Goal: Transaction & Acquisition: Subscribe to service/newsletter

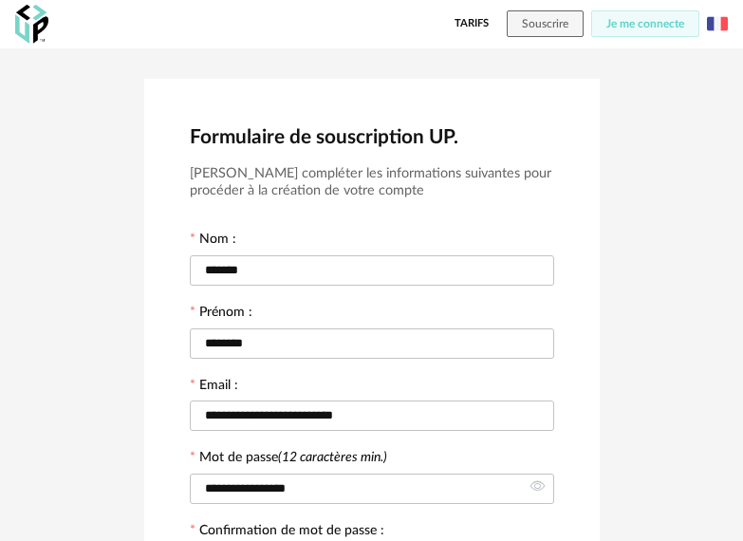
scroll to position [544, 0]
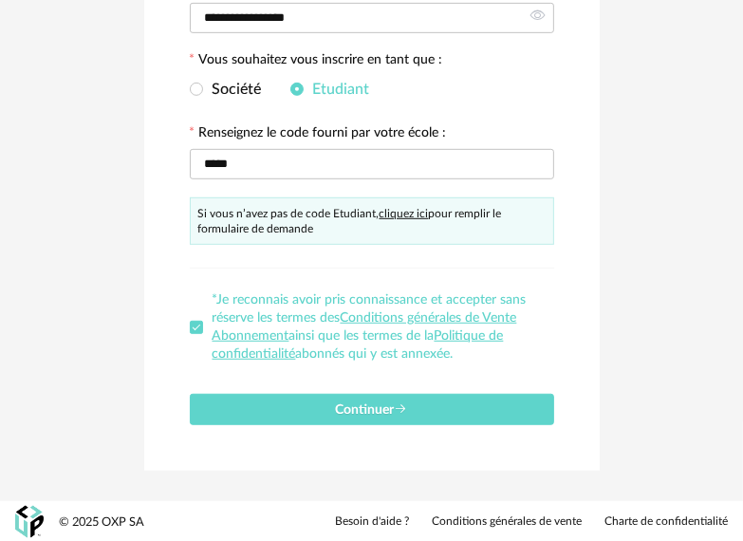
click at [372, 403] on span "Continuer" at bounding box center [372, 409] width 72 height 13
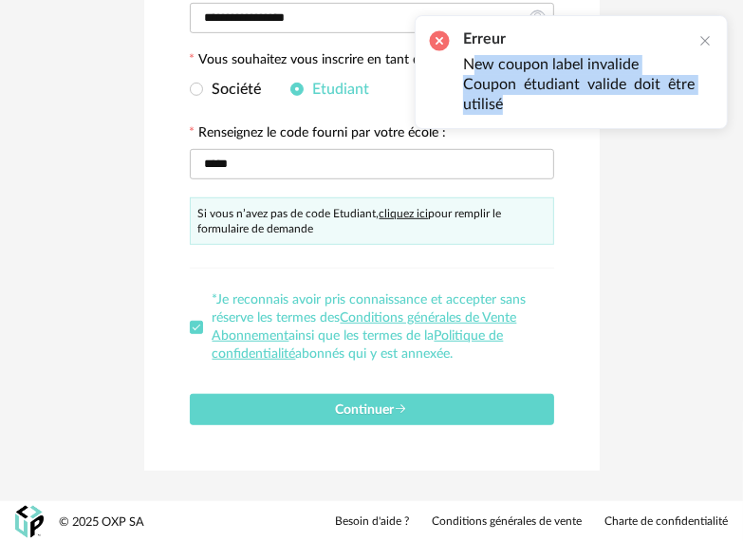
drag, startPoint x: 516, startPoint y: 98, endPoint x: 471, endPoint y: 65, distance: 55.8
click at [471, 65] on ul "New coupon label invalide Coupon étudiant valide doit être utilisé" at bounding box center [579, 85] width 232 height 60
drag, startPoint x: 464, startPoint y: 61, endPoint x: 516, endPoint y: 113, distance: 73.8
click at [516, 113] on ul "New coupon label invalide Coupon étudiant valide doit être utilisé" at bounding box center [579, 85] width 232 height 60
copy ul "New coupon label invalide Coupon étudiant valide doit être utilisé"
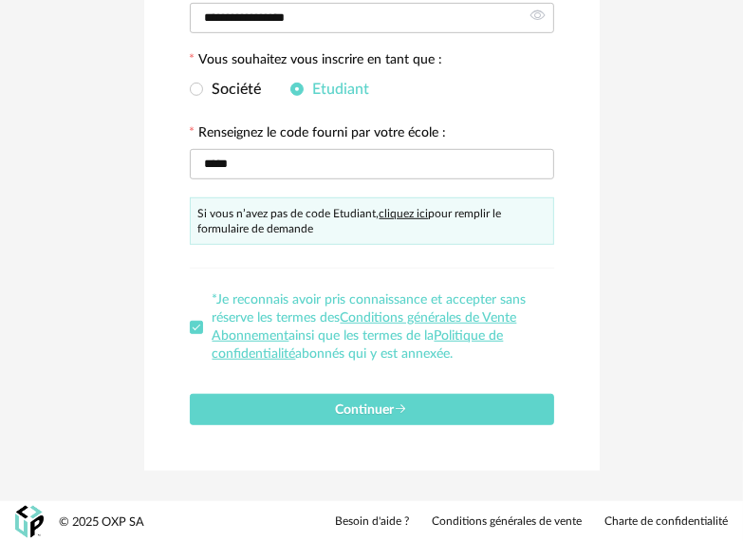
click at [206, 76] on div "Société Etudiant" at bounding box center [372, 90] width 364 height 38
click at [199, 84] on span at bounding box center [196, 89] width 13 height 13
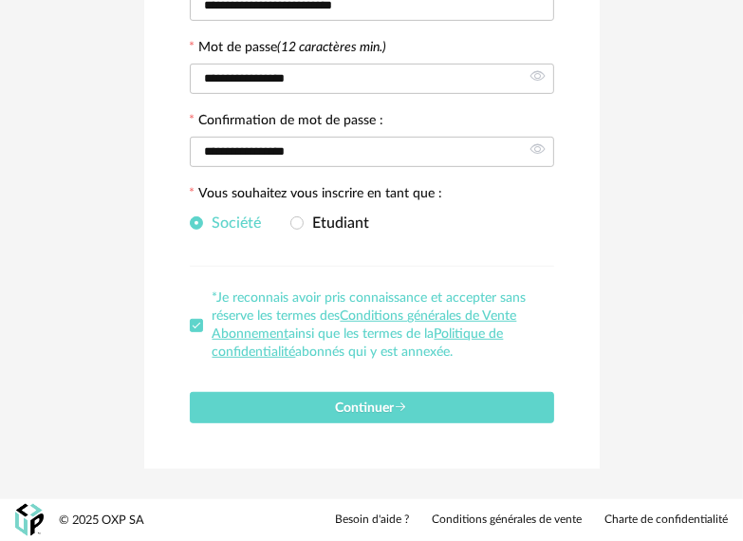
scroll to position [409, 0]
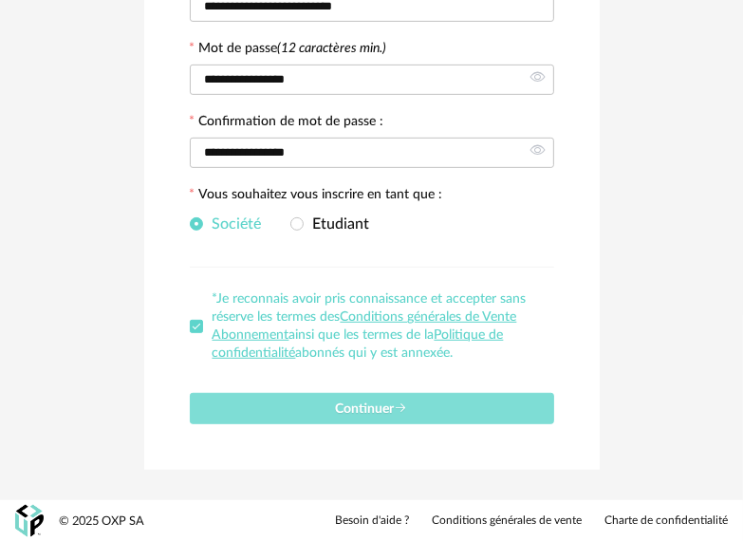
click at [220, 395] on button "Continuer" at bounding box center [372, 408] width 364 height 31
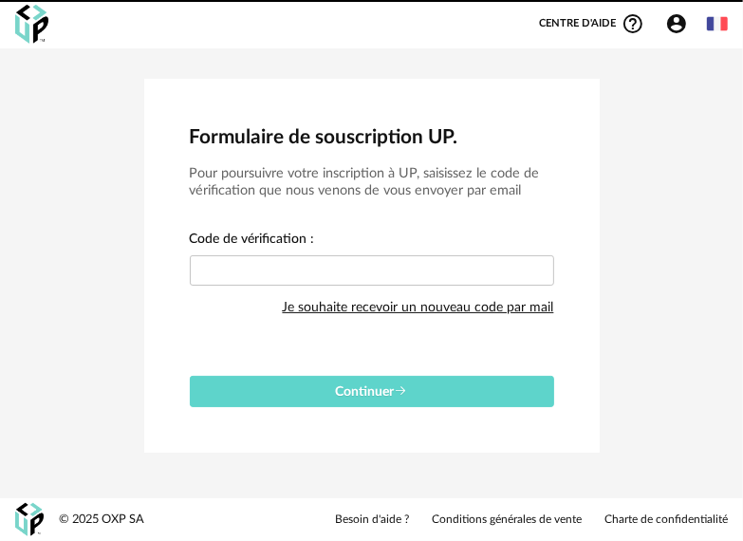
scroll to position [0, 0]
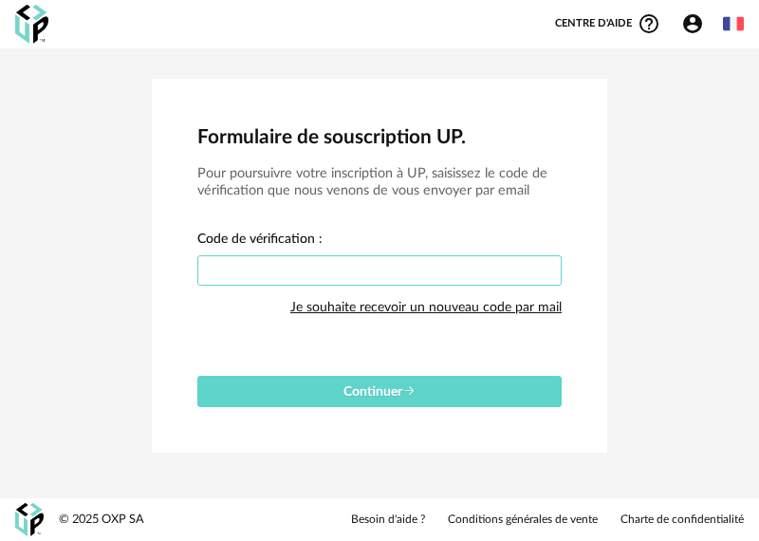
click at [250, 268] on input "text" at bounding box center [379, 270] width 364 height 30
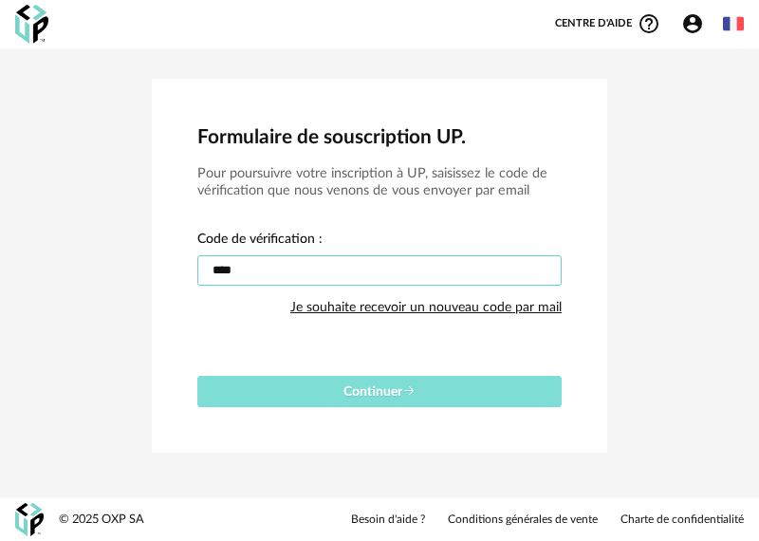
type input "****"
click at [423, 400] on button "Continuer" at bounding box center [379, 391] width 364 height 31
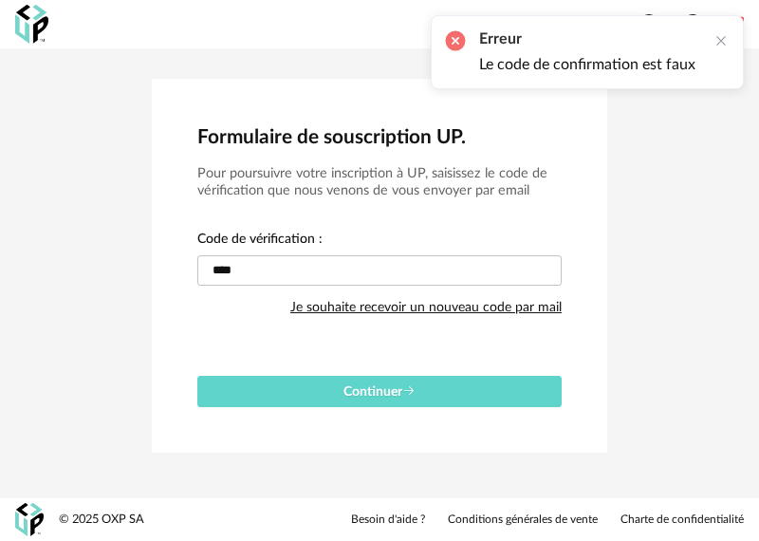
click at [372, 233] on div "Code de vérification : **** Je souhaite recevoir un nouveau code par mail" at bounding box center [379, 288] width 364 height 115
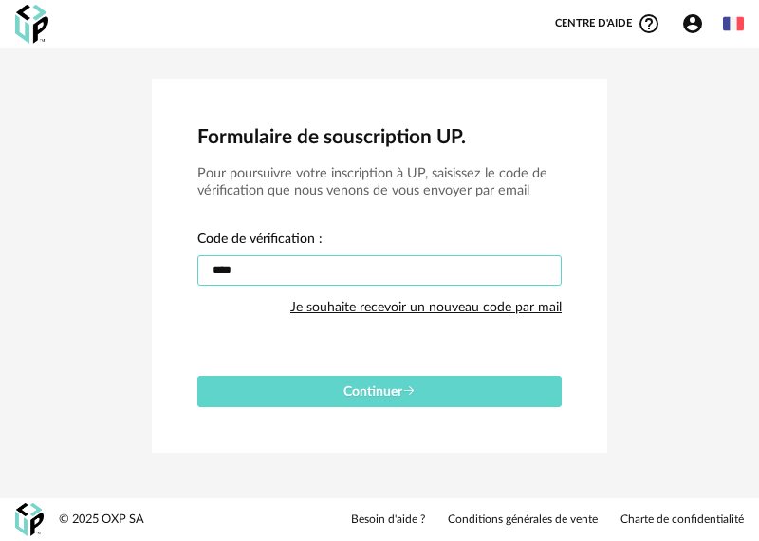
drag, startPoint x: 251, startPoint y: 272, endPoint x: -95, endPoint y: 222, distance: 350.0
click at [0, 222] on html "Centre d'aide Help Circle Outline icon Tutos vidéos Lire la FAQ Contacter le su…" at bounding box center [379, 270] width 759 height 541
type input "****"
click at [197, 376] on button "Continuer" at bounding box center [379, 391] width 364 height 31
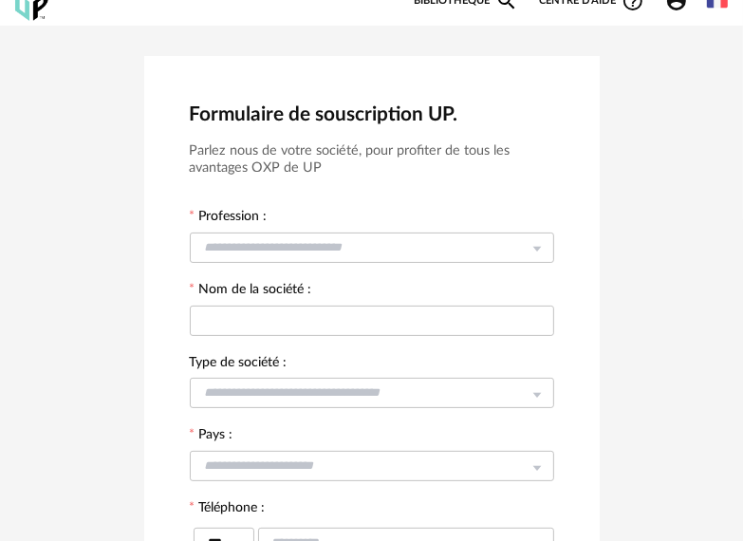
scroll to position [95, 0]
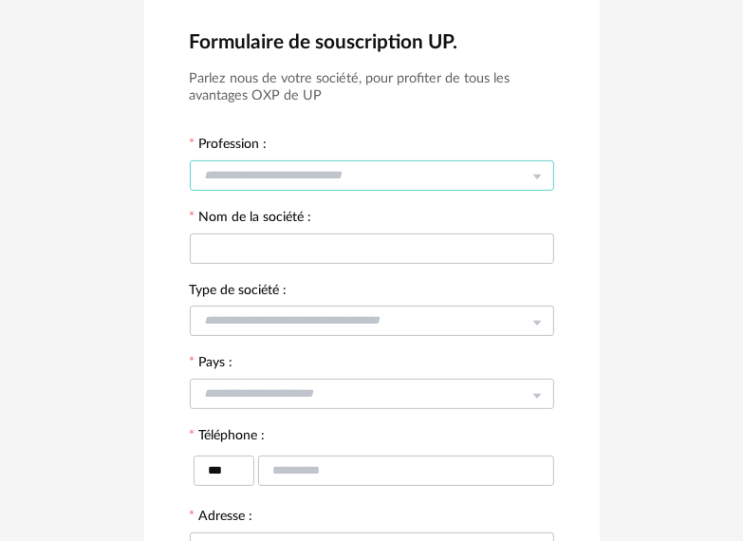
click at [266, 179] on input "text" at bounding box center [372, 175] width 364 height 30
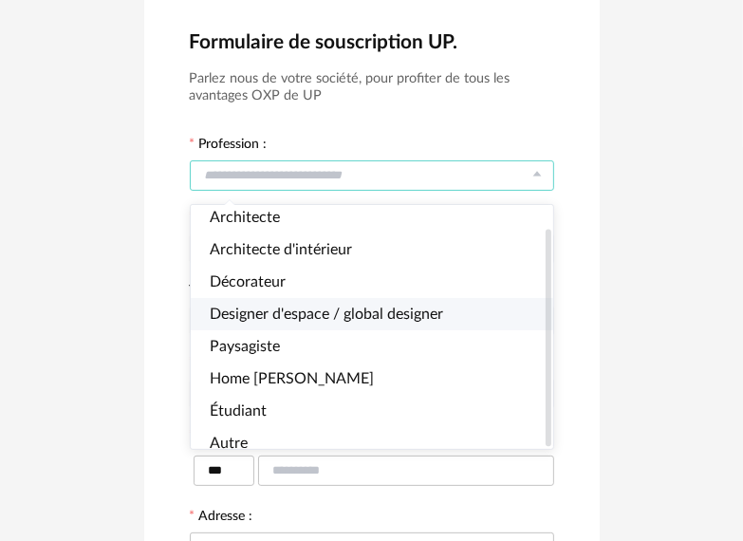
scroll to position [25, 0]
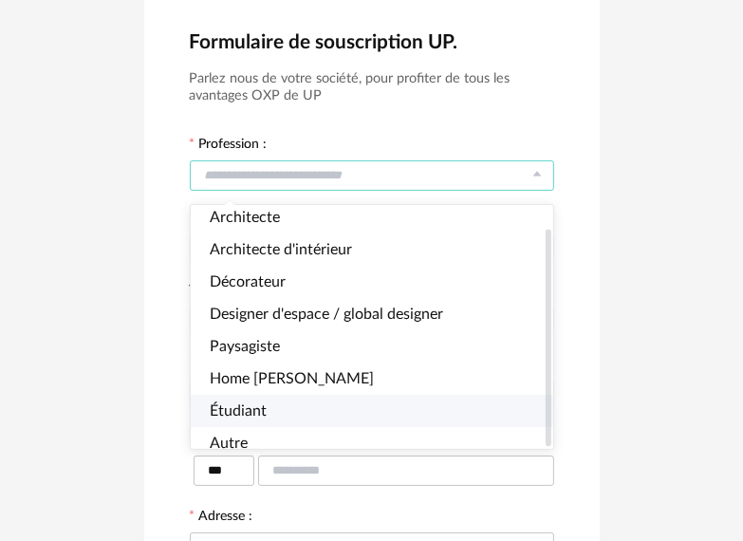
click at [263, 403] on span "Étudiant" at bounding box center [238, 410] width 57 height 15
type input "********"
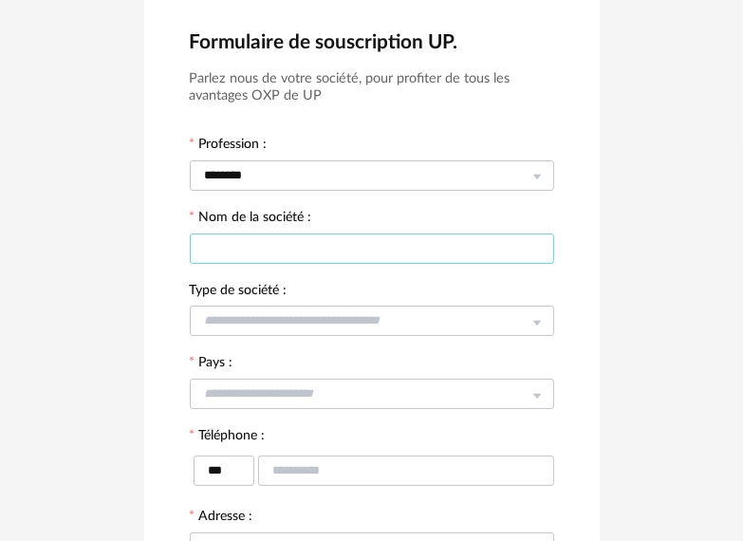
click at [280, 254] on input "text" at bounding box center [372, 248] width 364 height 30
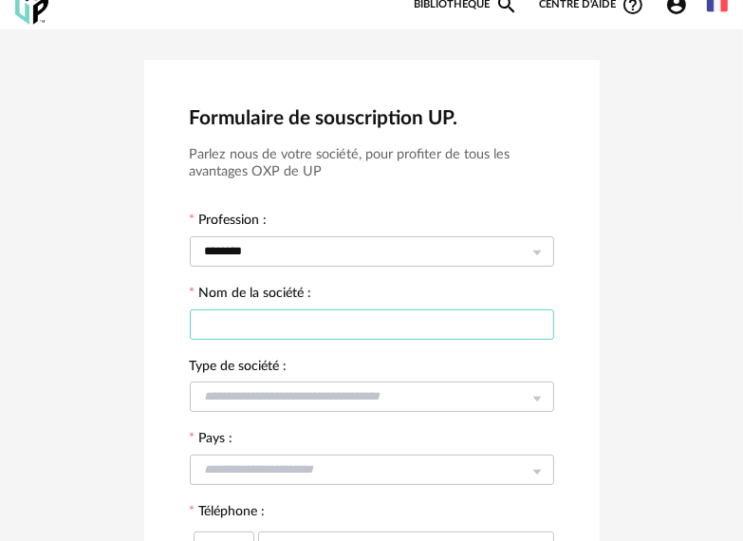
scroll to position [0, 0]
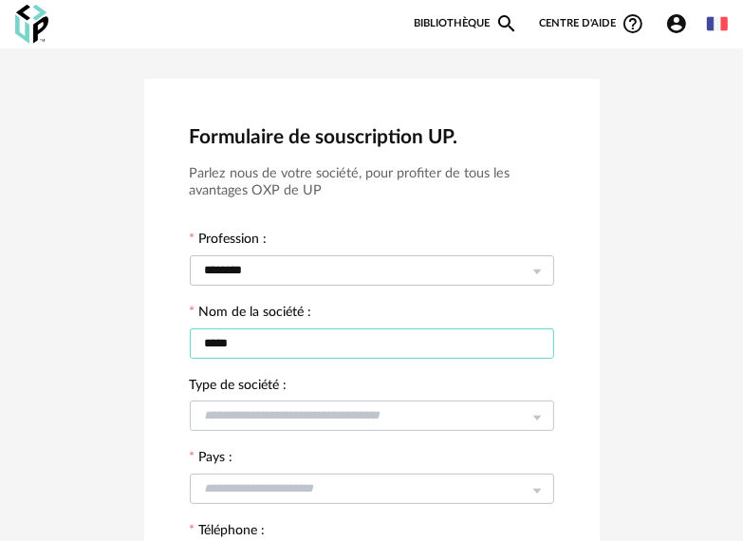
type input "*****"
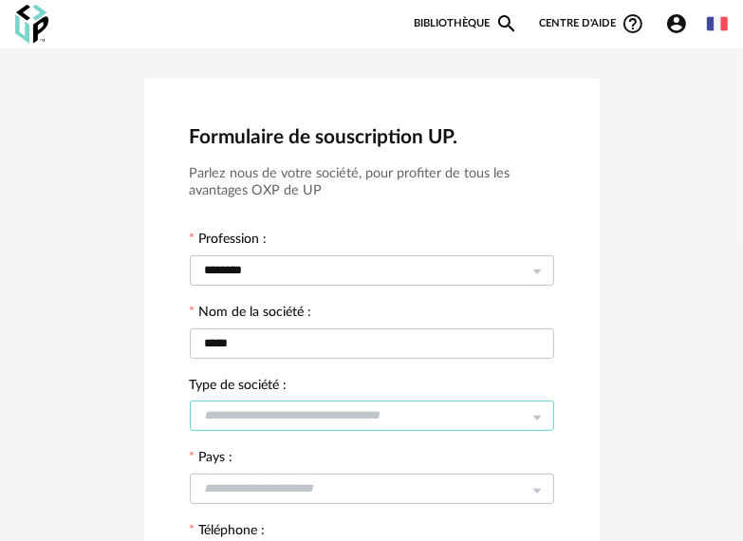
click at [280, 418] on input "text" at bounding box center [372, 415] width 364 height 30
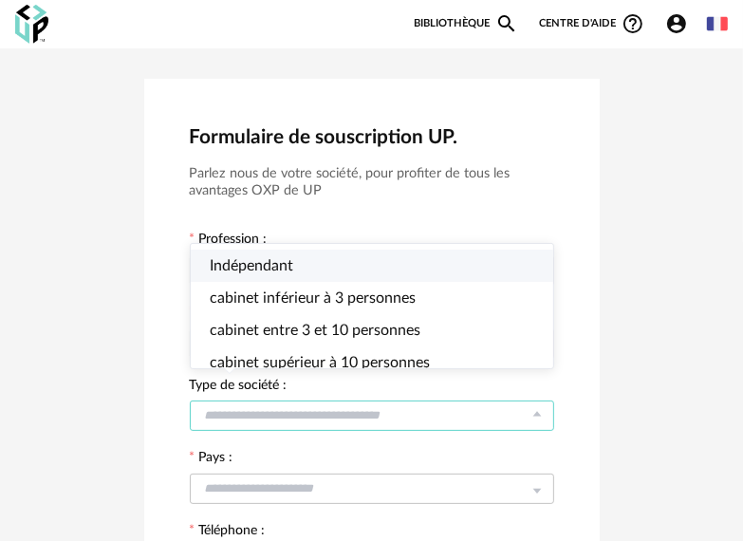
click at [302, 277] on li "Indépendant" at bounding box center [380, 266] width 379 height 32
type input "**********"
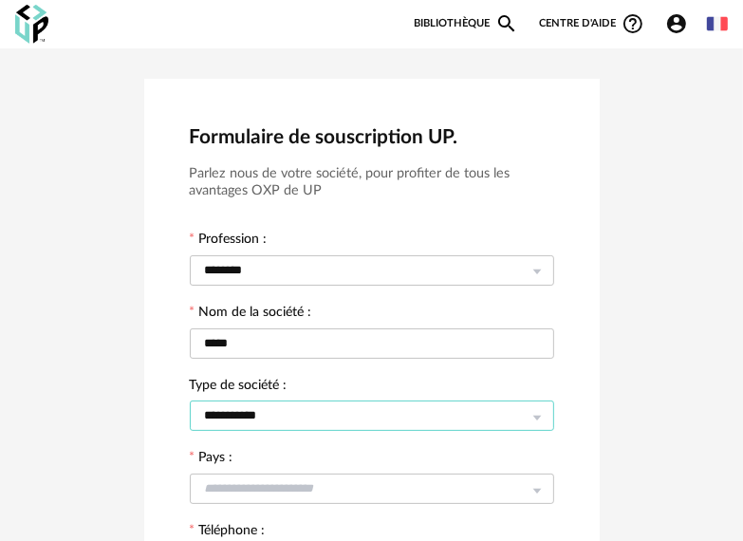
scroll to position [95, 0]
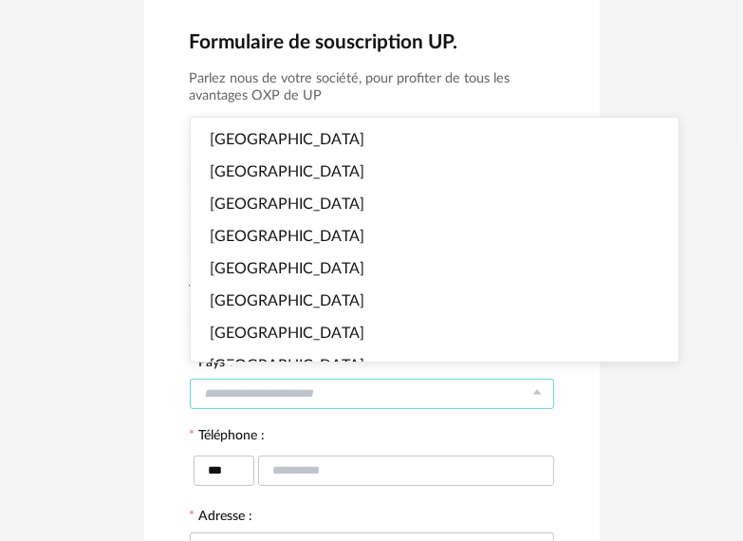
click at [304, 384] on input "text" at bounding box center [372, 394] width 364 height 30
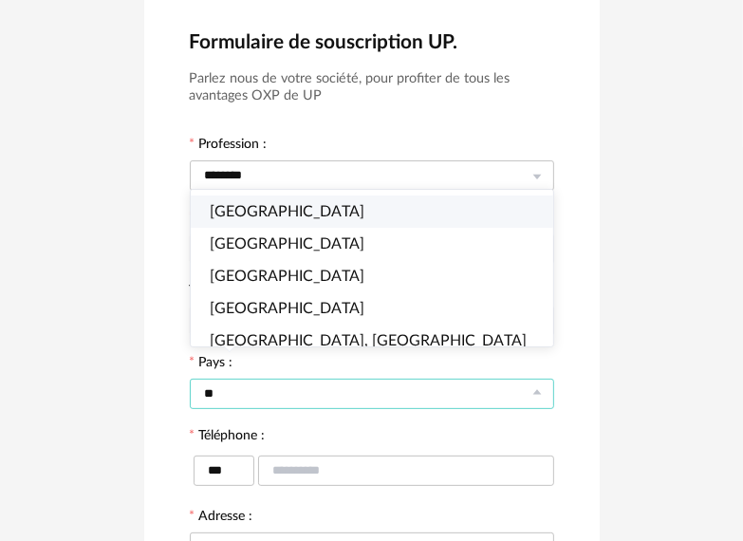
click at [228, 222] on li "[GEOGRAPHIC_DATA]" at bounding box center [380, 211] width 379 height 32
type input "******"
type input "***"
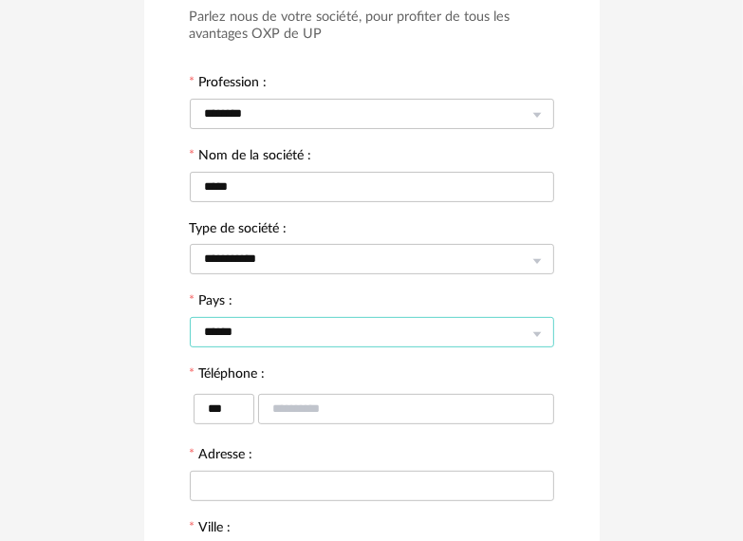
scroll to position [190, 0]
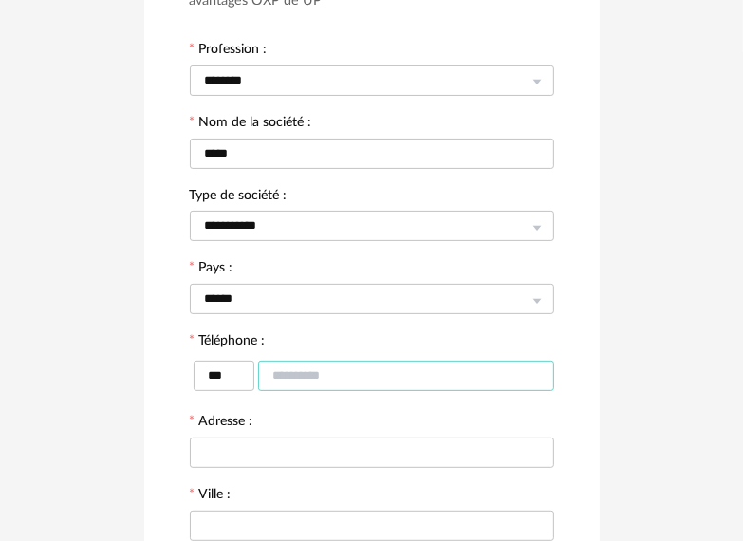
click at [338, 382] on input "text" at bounding box center [406, 376] width 296 height 30
type input "**********"
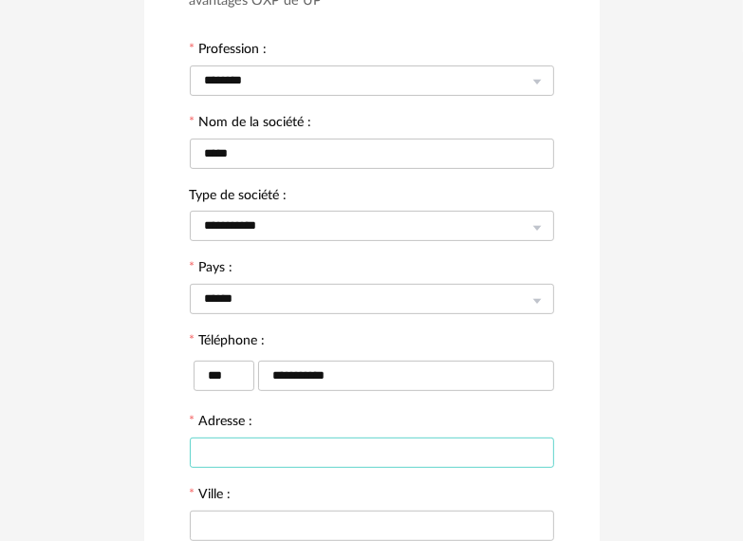
click at [363, 466] on input "text" at bounding box center [372, 452] width 364 height 30
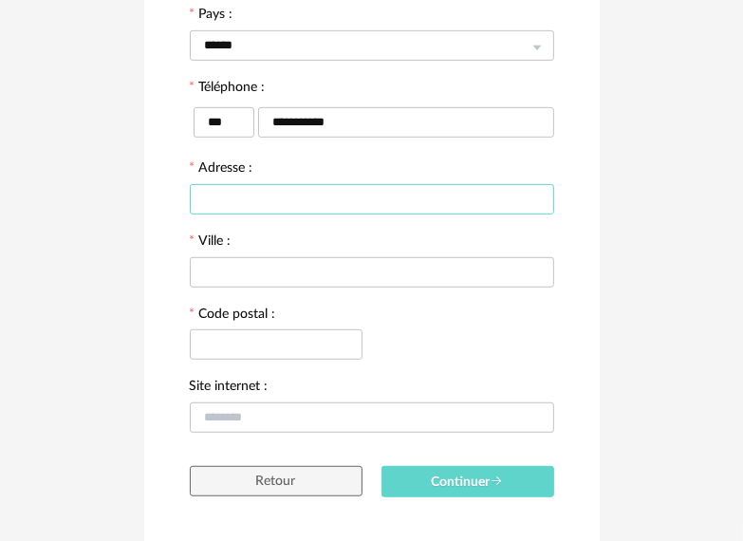
scroll to position [475, 0]
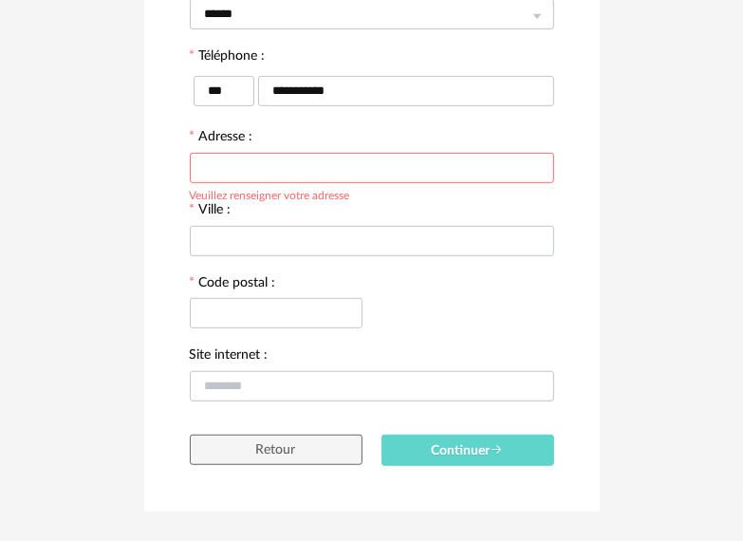
drag, startPoint x: 246, startPoint y: 232, endPoint x: 206, endPoint y: 229, distance: 40.0
click at [206, 229] on div "Ville :" at bounding box center [372, 230] width 364 height 58
drag, startPoint x: 232, startPoint y: 227, endPoint x: 198, endPoint y: 220, distance: 33.9
click at [197, 221] on div at bounding box center [372, 240] width 364 height 38
drag, startPoint x: 200, startPoint y: 206, endPoint x: 236, endPoint y: 202, distance: 36.3
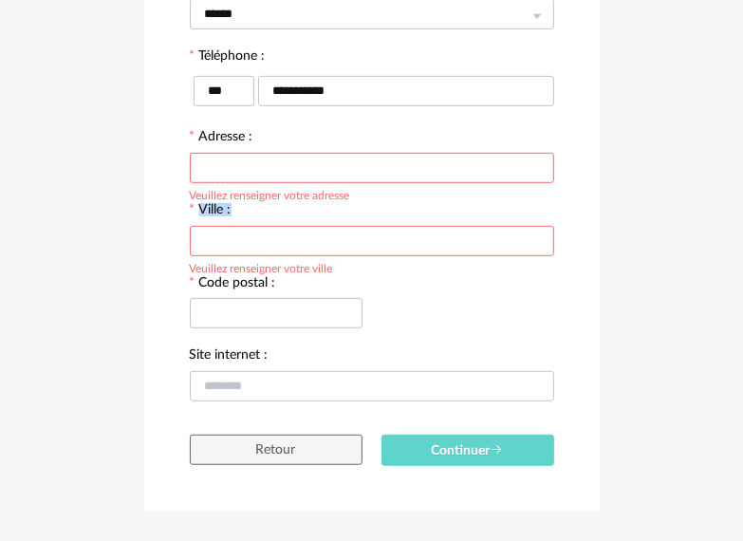
click at [239, 202] on div "Ville : Veuillez renseigner votre ville" at bounding box center [372, 230] width 364 height 58
copy label "Ville :"
drag, startPoint x: 240, startPoint y: 144, endPoint x: 220, endPoint y: 143, distance: 20.0
click at [220, 143] on div "Adresse : Veuillez renseigner votre adresse" at bounding box center [372, 157] width 364 height 58
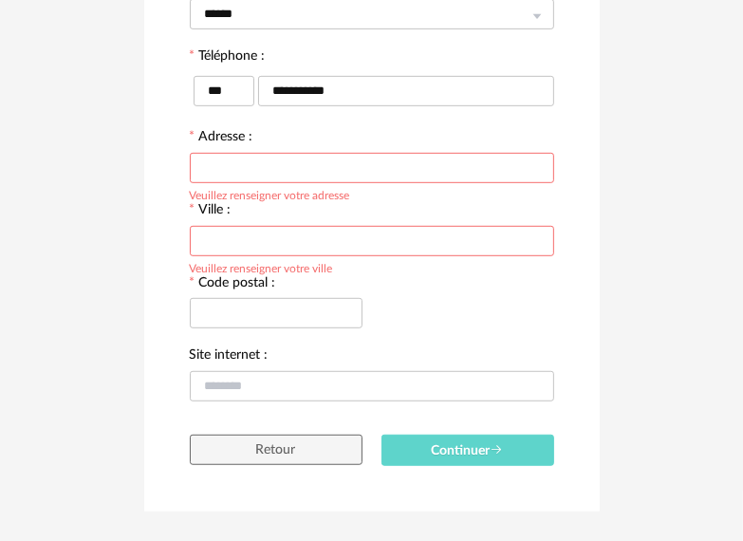
click at [238, 180] on input "text" at bounding box center [372, 168] width 364 height 30
type input "*"
drag, startPoint x: 233, startPoint y: 135, endPoint x: 246, endPoint y: 136, distance: 12.4
click at [243, 136] on label "Adresse :" at bounding box center [222, 138] width 64 height 17
drag, startPoint x: 251, startPoint y: 133, endPoint x: 203, endPoint y: 127, distance: 48.7
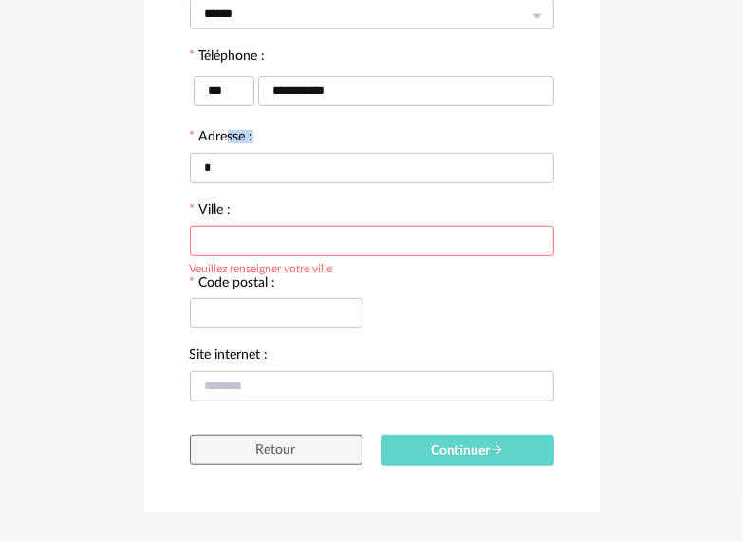
click at [206, 128] on div "Adresse : *" at bounding box center [372, 157] width 364 height 58
click at [199, 128] on div "Adresse : *" at bounding box center [372, 157] width 364 height 58
drag, startPoint x: 199, startPoint y: 127, endPoint x: 254, endPoint y: 142, distance: 57.1
click at [254, 142] on div "Adresse : *" at bounding box center [372, 157] width 364 height 58
copy label "Adresse :"
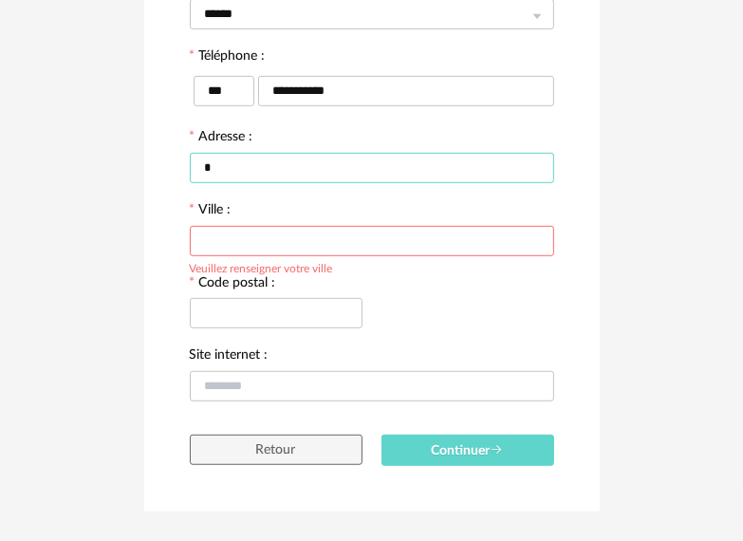
click at [239, 186] on form "**********" at bounding box center [372, 79] width 364 height 776
type input "**********"
click at [245, 260] on div "Veuillez renseigner votre ville" at bounding box center [261, 266] width 143 height 15
click at [246, 234] on input "text" at bounding box center [372, 241] width 364 height 30
click at [403, 167] on input "**********" at bounding box center [372, 168] width 364 height 30
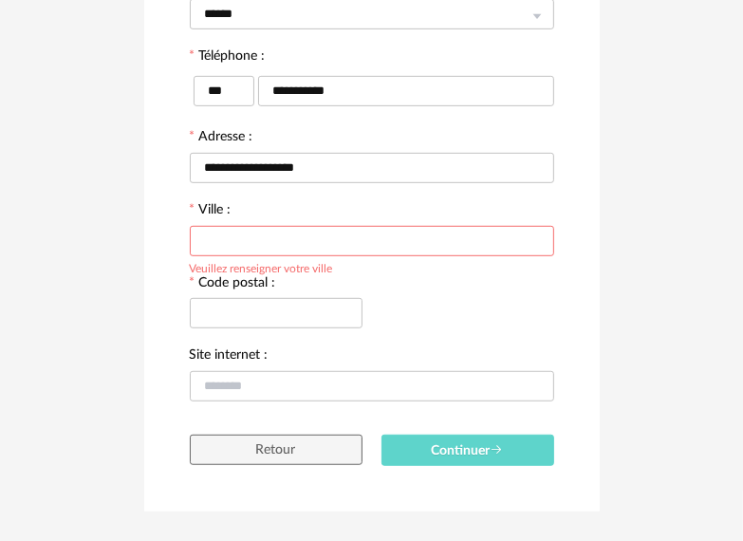
click at [307, 248] on input "text" at bounding box center [372, 241] width 364 height 30
type input "******"
click at [296, 332] on div "Code postal :" at bounding box center [276, 310] width 192 height 73
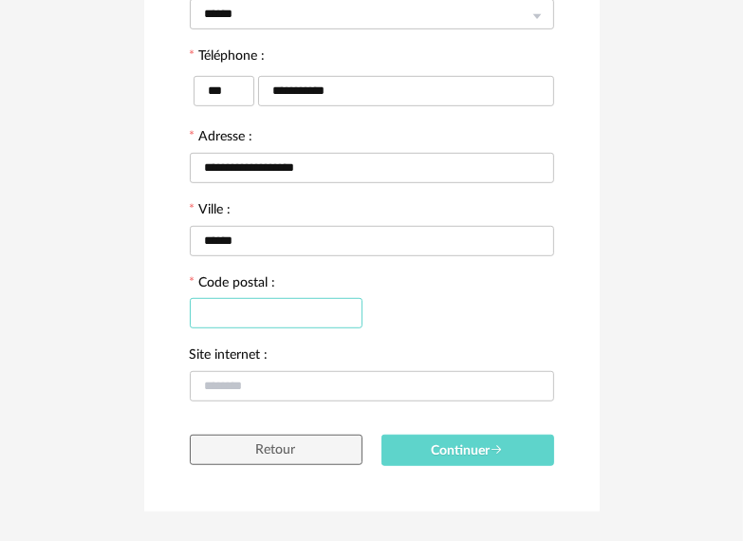
click at [296, 310] on input "text" at bounding box center [276, 313] width 173 height 30
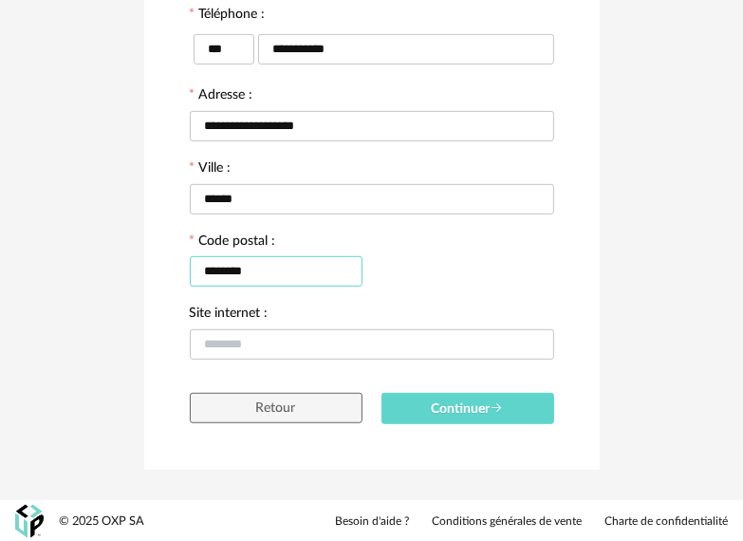
type input "********"
drag, startPoint x: 274, startPoint y: 358, endPoint x: 279, endPoint y: 342, distance: 16.8
click at [275, 355] on div at bounding box center [372, 344] width 364 height 38
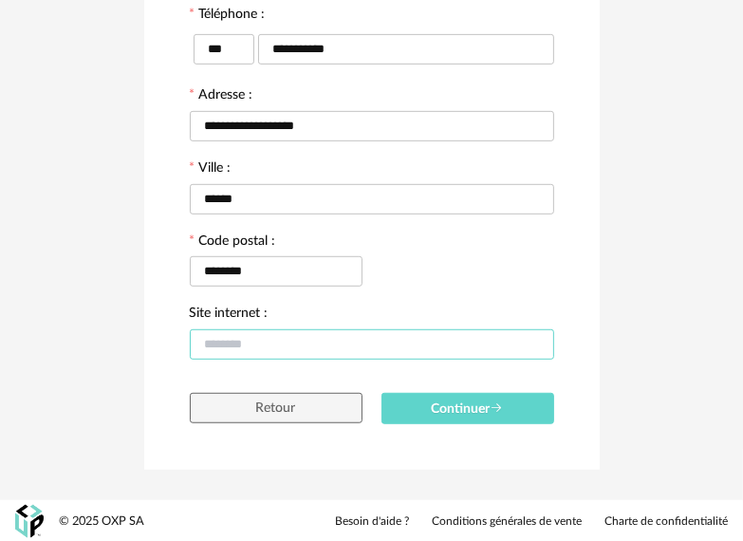
click at [279, 342] on input "text" at bounding box center [372, 344] width 364 height 30
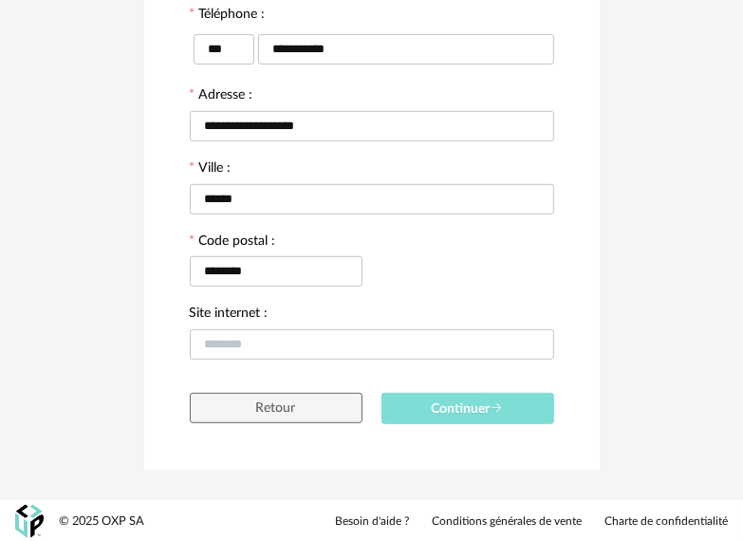
click at [505, 421] on button "Continuer" at bounding box center [468, 408] width 173 height 31
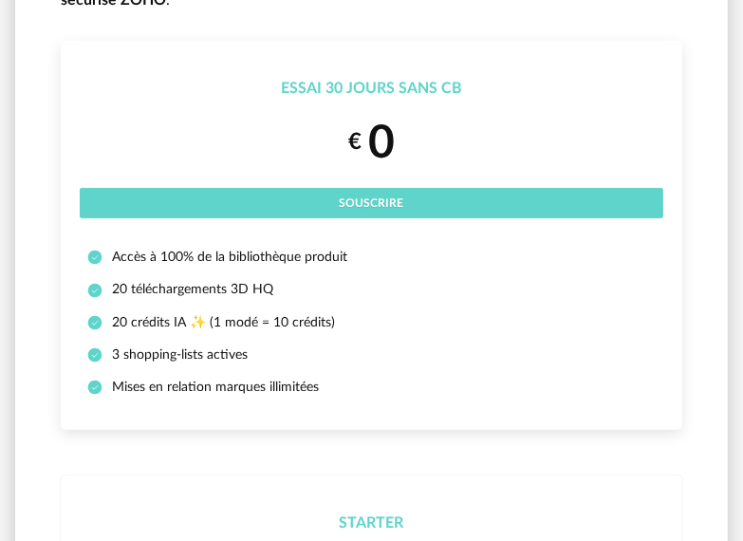
scroll to position [95, 0]
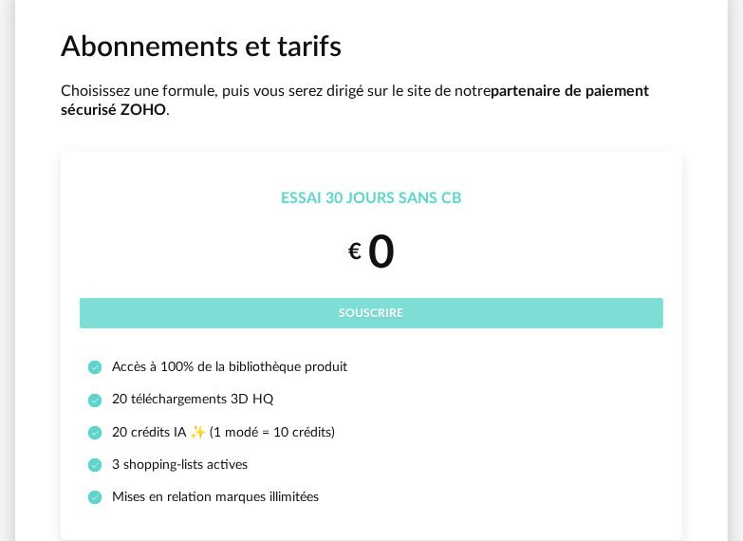
click at [365, 315] on span "Souscrire" at bounding box center [372, 312] width 65 height 11
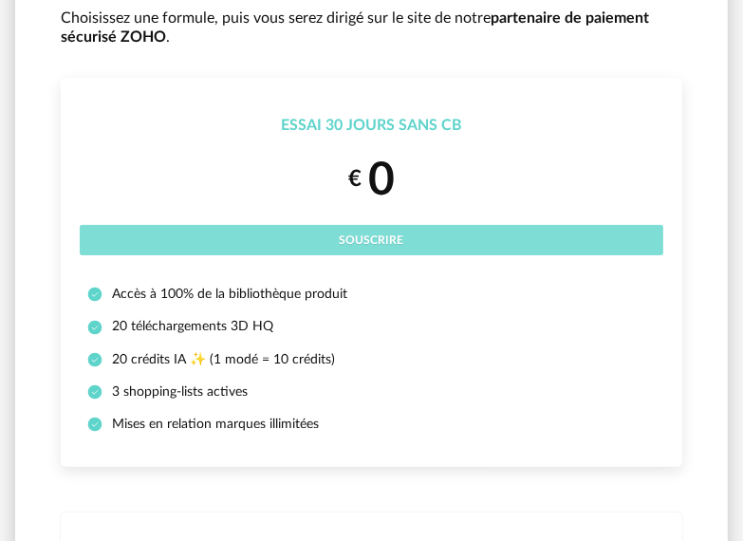
scroll to position [285, 0]
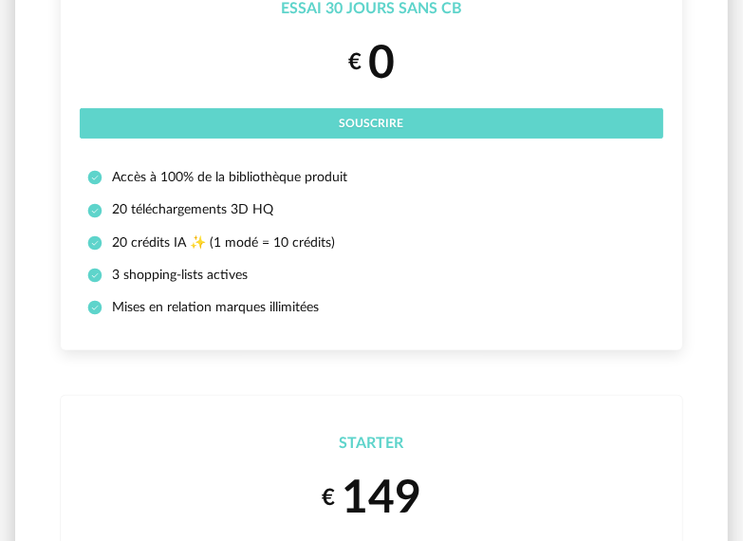
click at [369, 91] on span "0" at bounding box center [381, 63] width 27 height 59
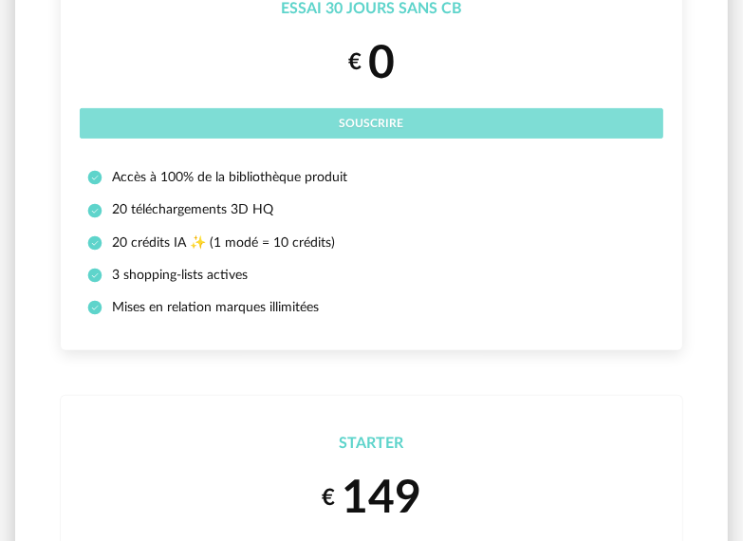
click at [363, 117] on button "Souscrire" at bounding box center [372, 123] width 584 height 30
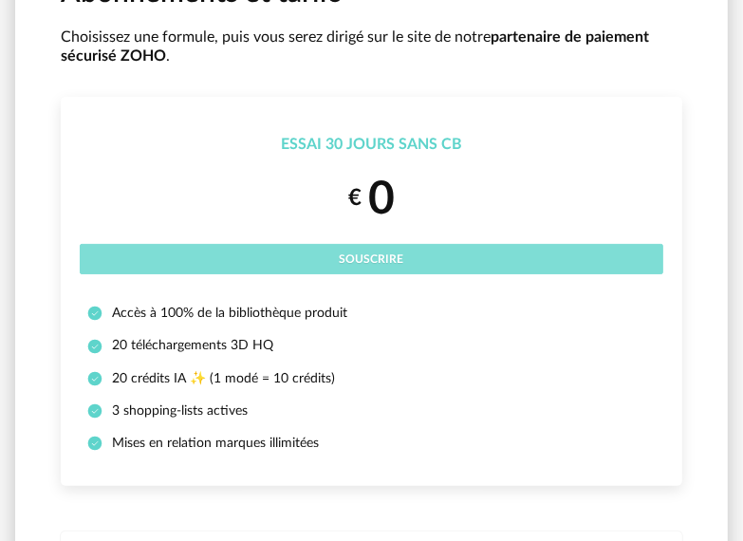
scroll to position [0, 0]
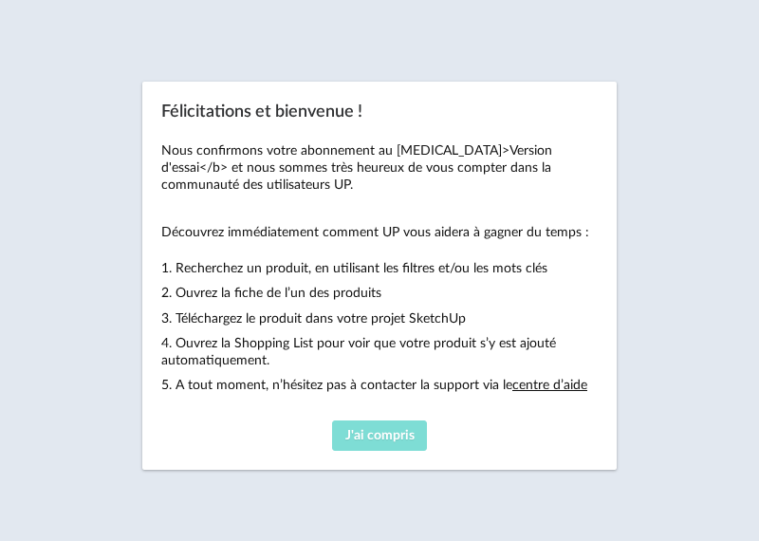
click at [379, 437] on span "J'ai compris" at bounding box center [379, 435] width 69 height 13
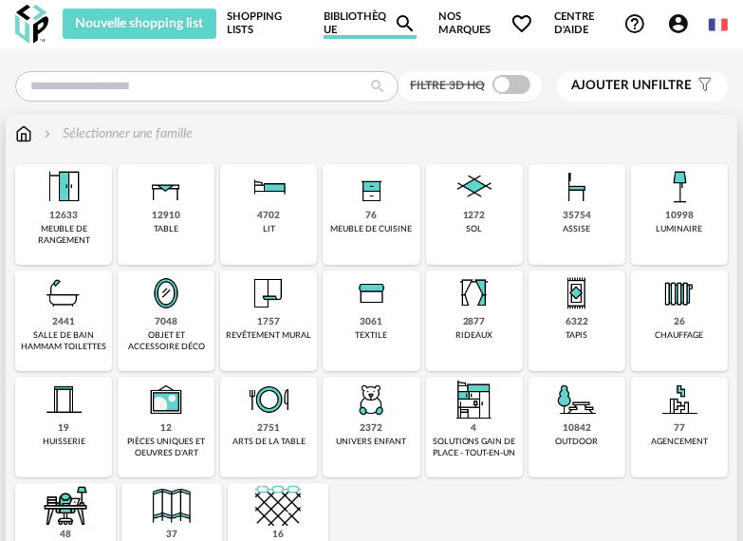
click at [593, 204] on img at bounding box center [577, 187] width 46 height 46
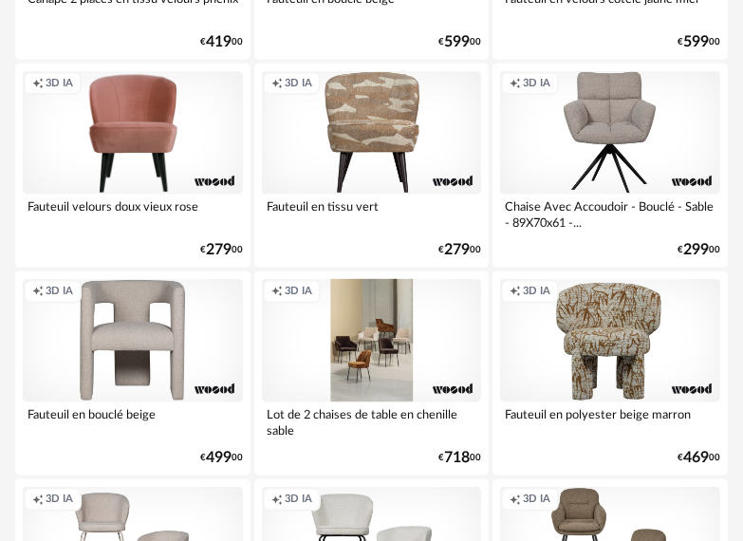
scroll to position [1424, 0]
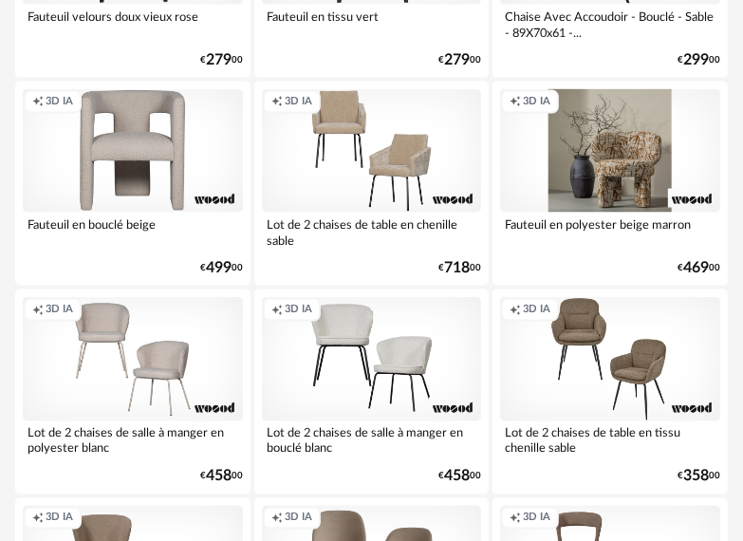
click at [547, 210] on div "Creation icon 3D IA" at bounding box center [610, 150] width 220 height 123
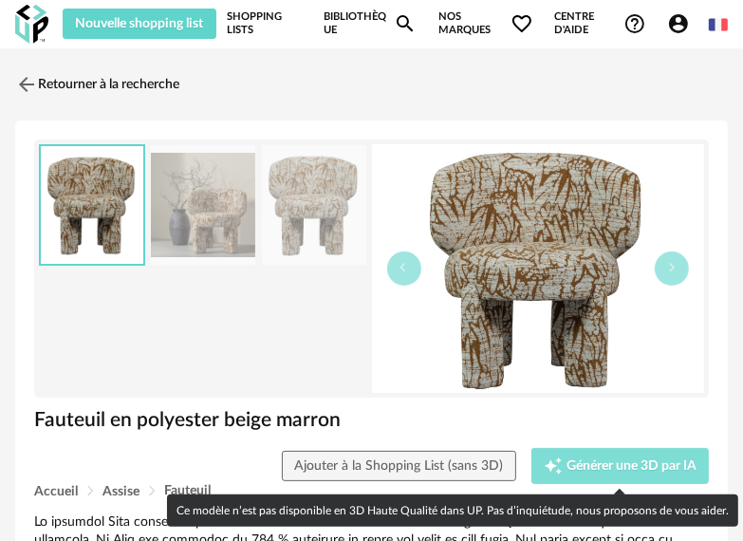
click at [544, 467] on icon "Creation icon" at bounding box center [553, 465] width 19 height 19
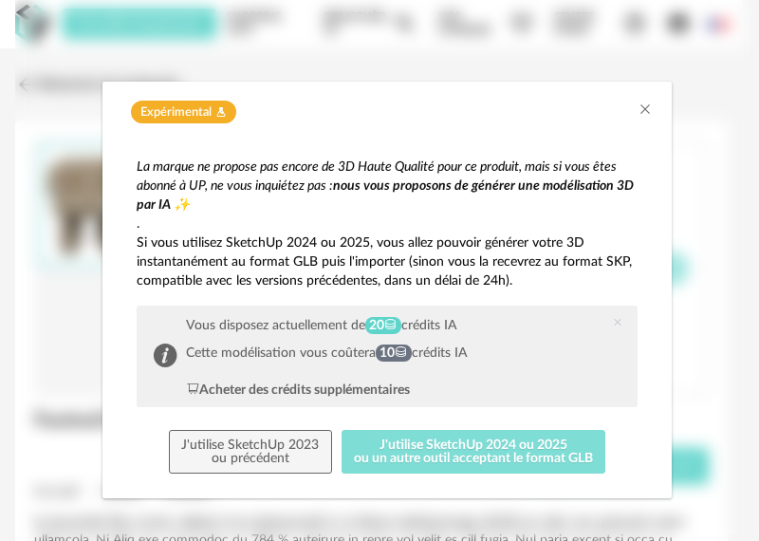
click at [381, 454] on button "J'utilise SketchUp 2024 ou 2025 ou un autre outil acceptant le format GLB" at bounding box center [474, 452] width 265 height 44
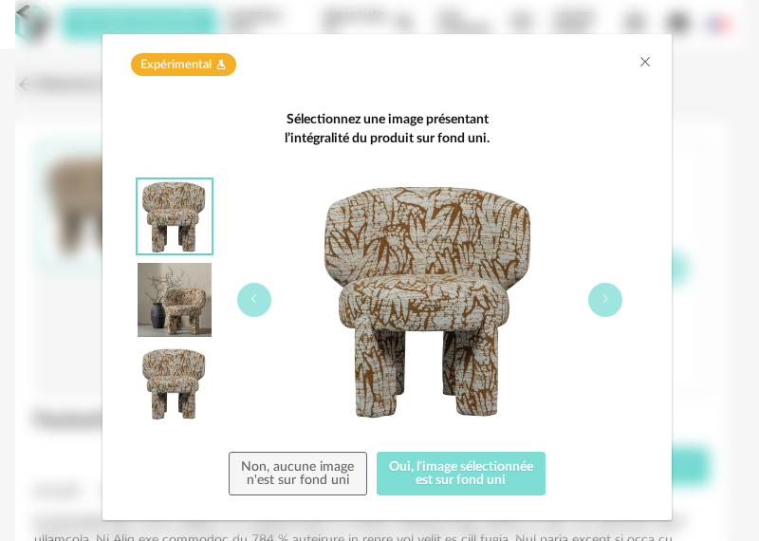
scroll to position [74, 0]
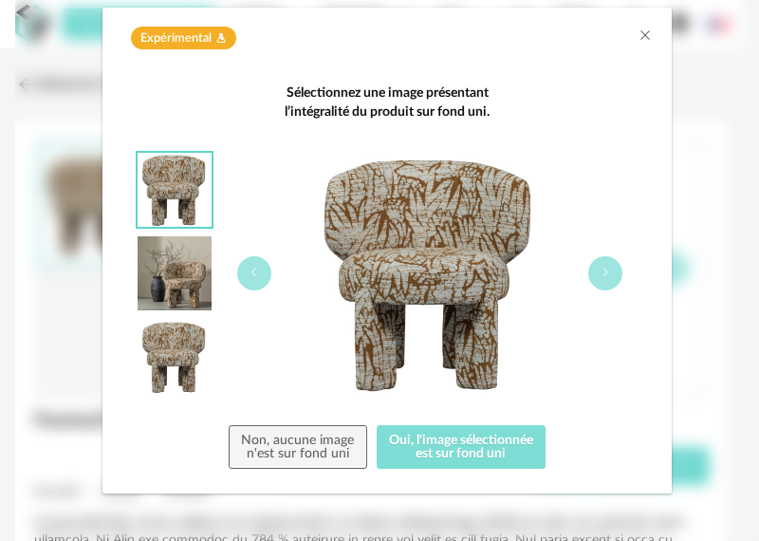
click at [448, 442] on button "Oui, l'image sélectionnée est sur fond uni" at bounding box center [462, 447] width 170 height 44
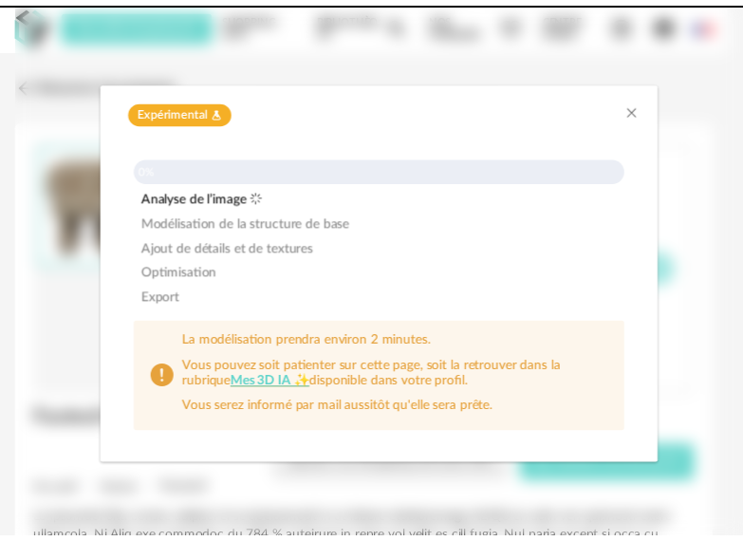
scroll to position [0, 0]
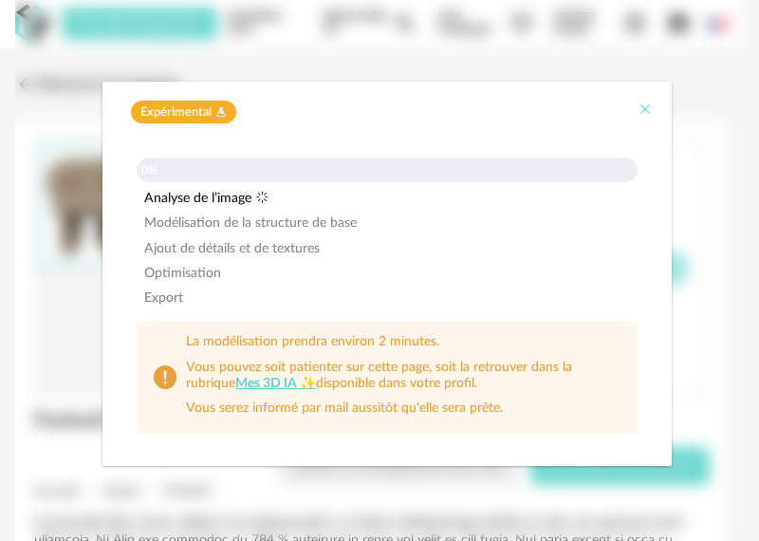
click at [638, 110] on icon "Close" at bounding box center [645, 109] width 15 height 15
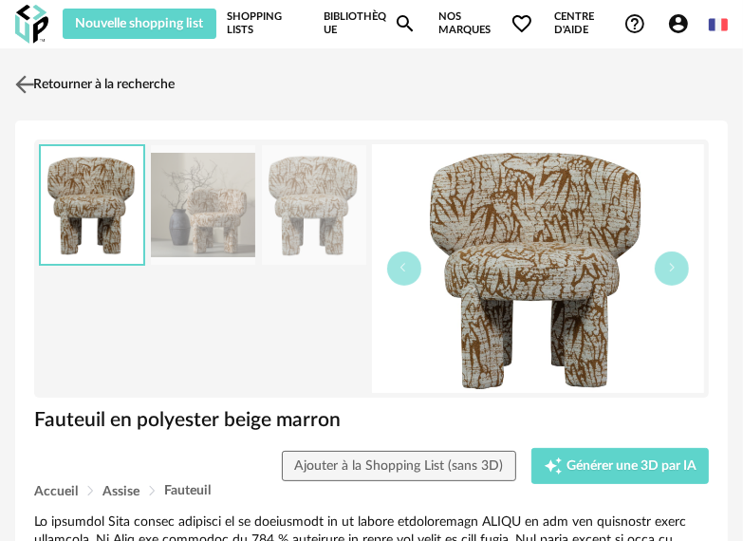
click at [36, 74] on img at bounding box center [25, 84] width 28 height 28
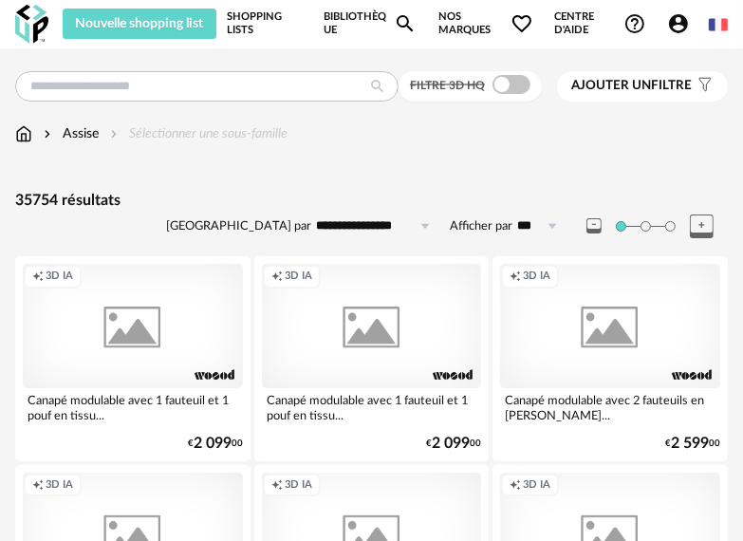
scroll to position [1424, 0]
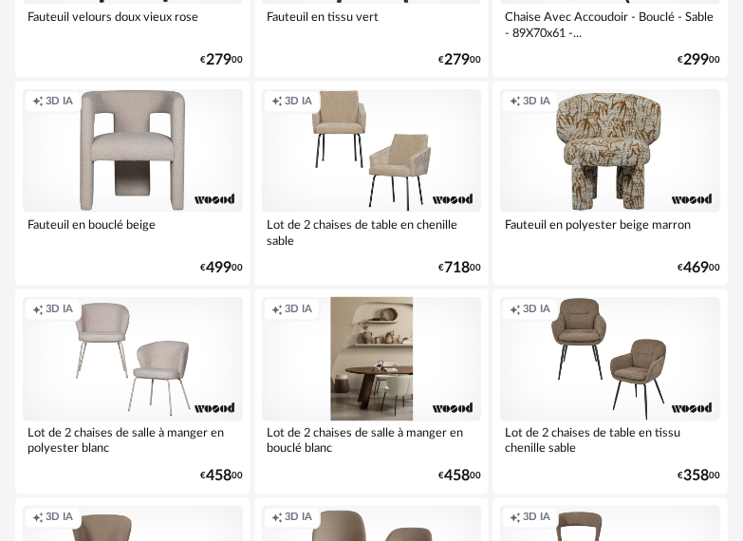
click at [331, 338] on div "Creation icon 3D IA" at bounding box center [372, 358] width 220 height 123
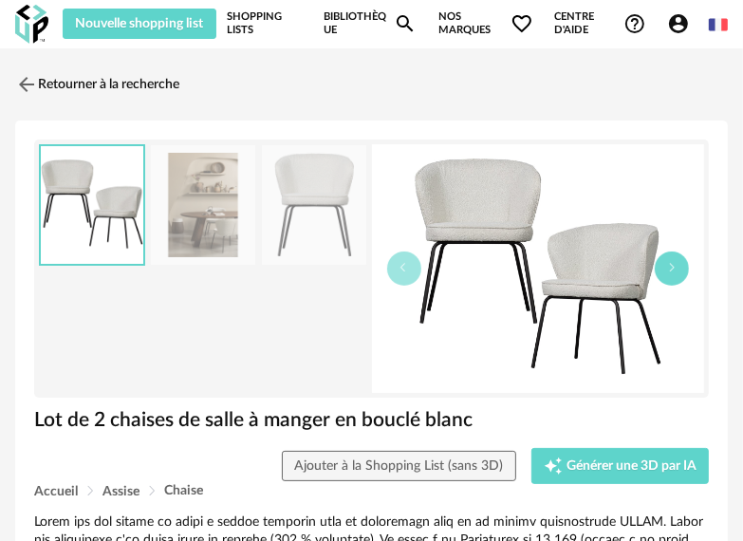
click at [656, 266] on button "button" at bounding box center [672, 268] width 34 height 34
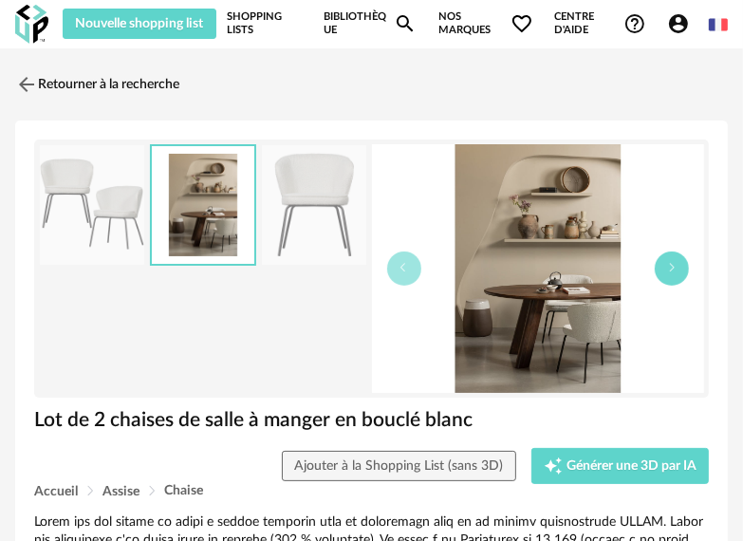
click at [656, 266] on button "button" at bounding box center [672, 268] width 34 height 34
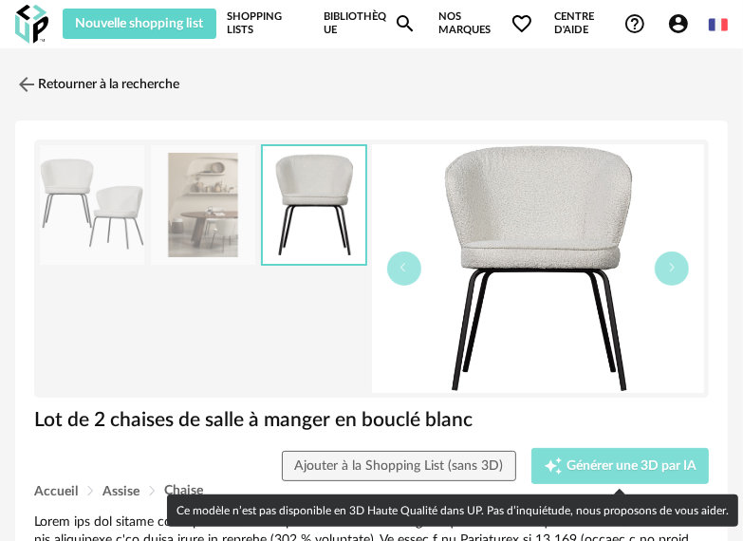
click at [591, 460] on span "Générer une 3D par IA" at bounding box center [632, 465] width 130 height 13
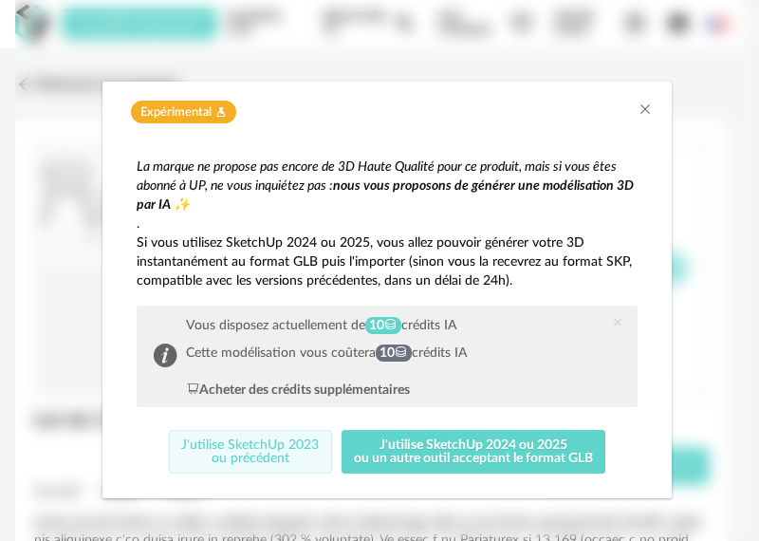
click at [275, 430] on button "J'utilise SketchUp 2023 ou précédent" at bounding box center [250, 452] width 163 height 44
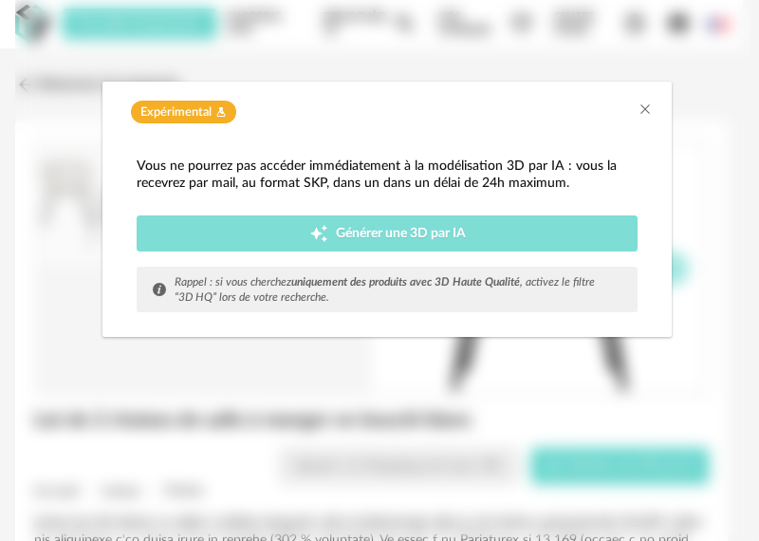
click at [337, 227] on span "Générer une 3D par IA" at bounding box center [401, 233] width 130 height 13
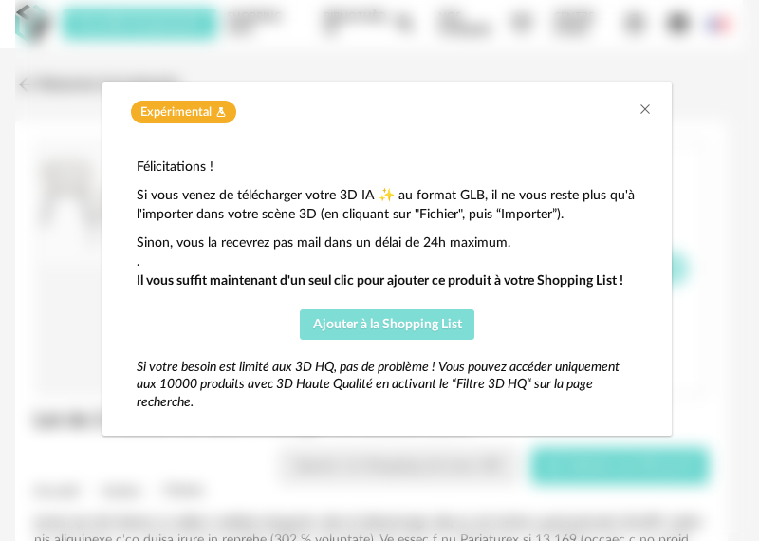
click at [433, 318] on span "Ajouter à la Shopping List" at bounding box center [387, 324] width 149 height 13
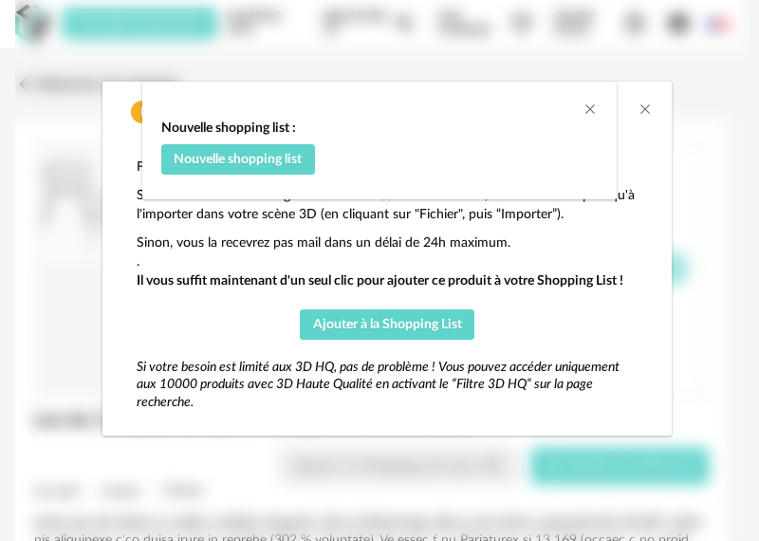
click at [599, 114] on div "Nouvelle shopping list : Nouvelle shopping list" at bounding box center [379, 154] width 475 height 89
click at [582, 95] on div "dialog" at bounding box center [379, 96] width 475 height 28
click at [586, 105] on icon "Close" at bounding box center [590, 109] width 15 height 15
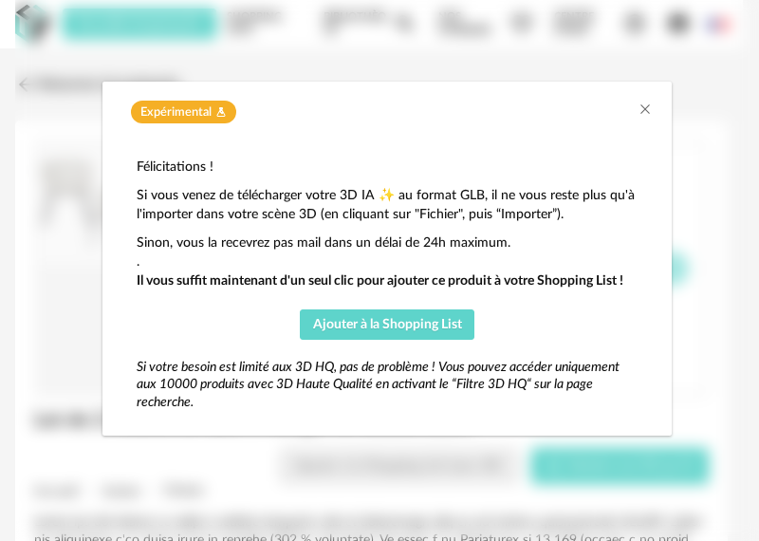
click at [637, 114] on div "Expérimental Flask icon" at bounding box center [386, 113] width 531 height 24
click at [649, 102] on icon "Close" at bounding box center [645, 109] width 15 height 15
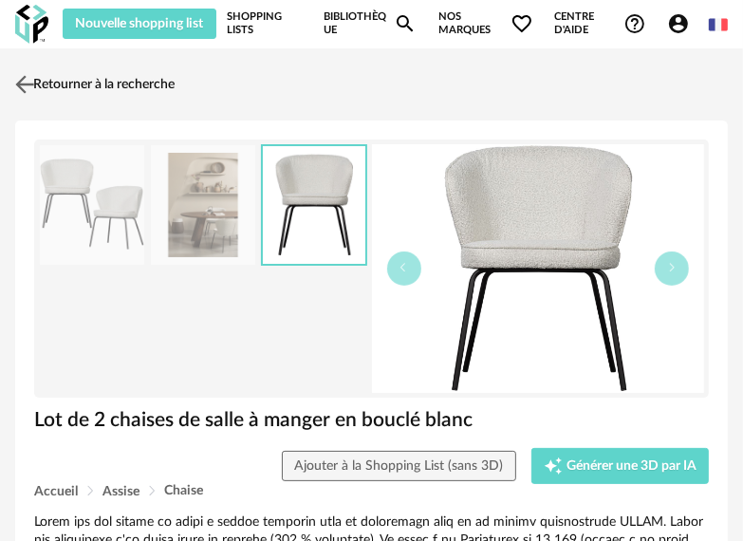
click at [30, 82] on img at bounding box center [25, 84] width 28 height 28
click at [20, 80] on img at bounding box center [25, 84] width 28 height 28
